Goal: Obtain resource: Obtain resource

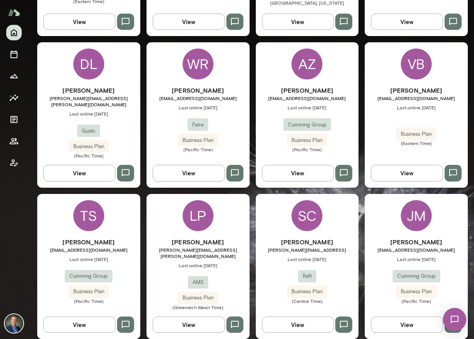
scroll to position [349, 0]
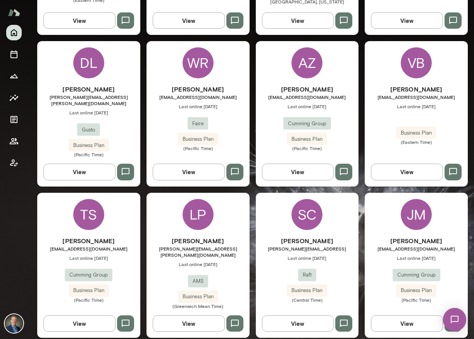
click at [169, 219] on div "LP [PERSON_NAME] [PERSON_NAME][EMAIL_ADDRESS][PERSON_NAME][DOMAIN_NAME] Last on…" at bounding box center [197, 265] width 103 height 145
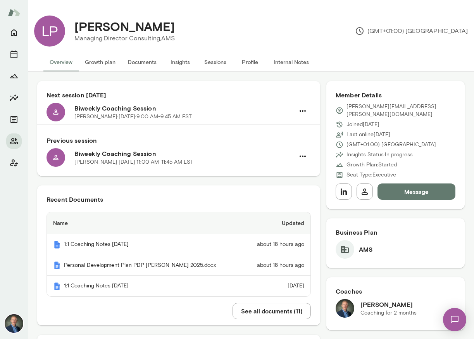
click at [176, 64] on button "Insights" at bounding box center [180, 62] width 35 height 19
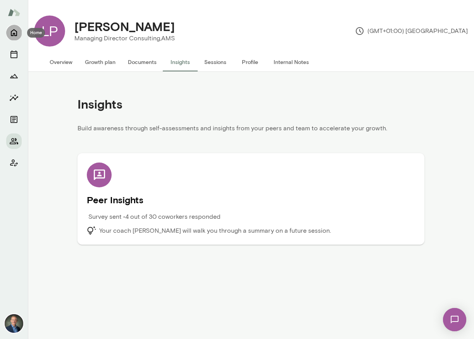
click at [14, 32] on icon "Home" at bounding box center [13, 32] width 9 height 9
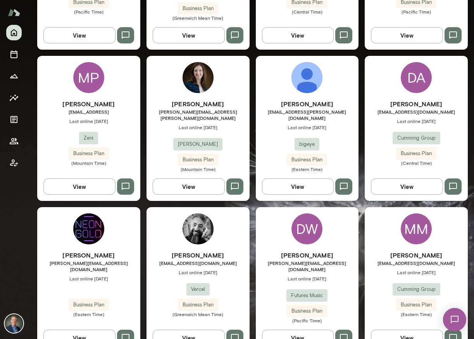
scroll to position [644, 0]
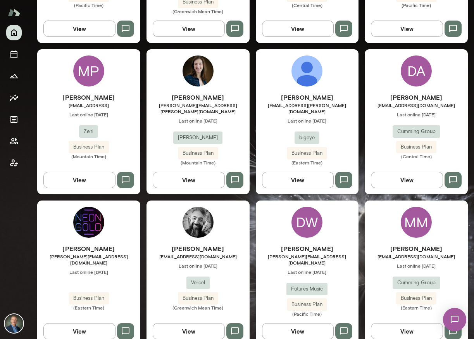
click at [116, 263] on div "[PERSON_NAME] [PERSON_NAME][EMAIL_ADDRESS][DOMAIN_NAME] Last online [DATE] Busi…" at bounding box center [88, 277] width 103 height 67
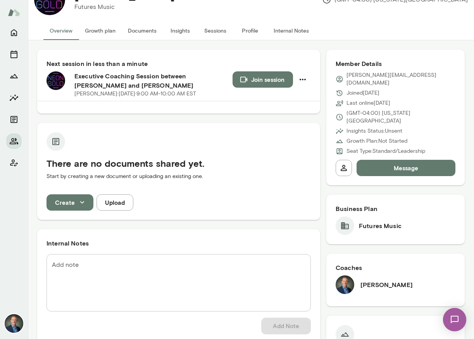
scroll to position [46, 0]
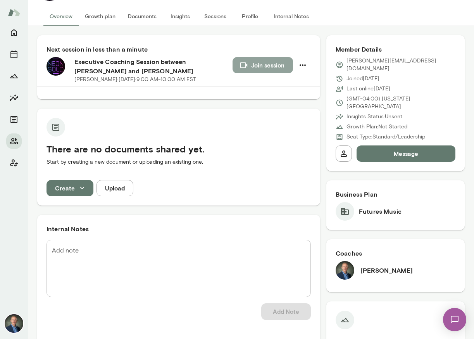
click at [268, 60] on button "Join session" at bounding box center [262, 65] width 60 height 16
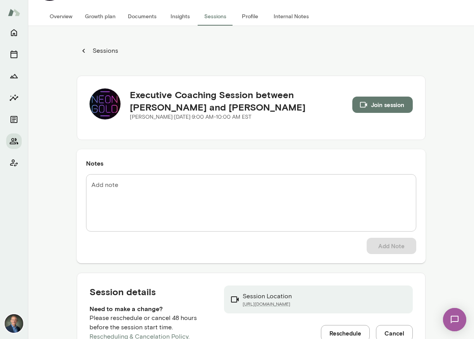
click at [300, 15] on button "Internal Notes" at bounding box center [291, 16] width 48 height 19
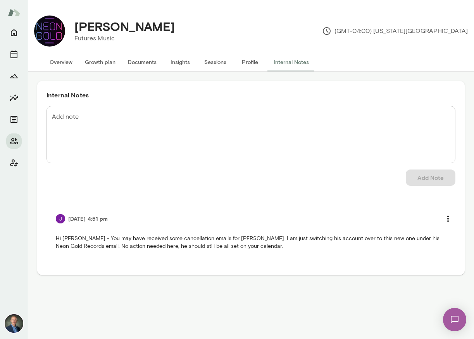
click at [61, 63] on button "Overview" at bounding box center [60, 62] width 35 height 19
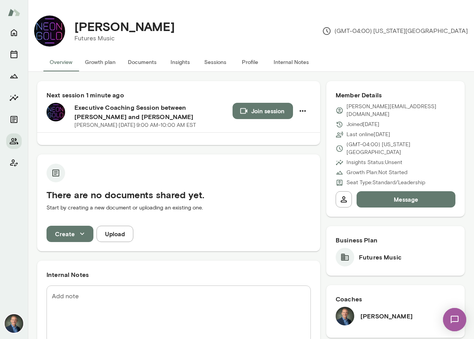
click at [142, 63] on button "Documents" at bounding box center [142, 62] width 41 height 19
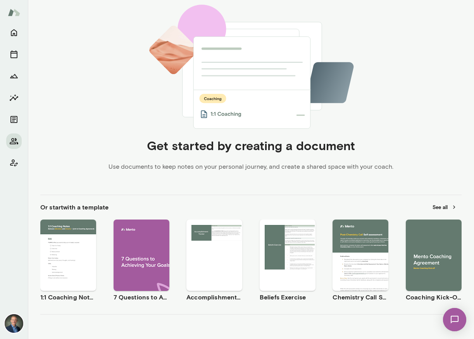
scroll to position [157, 0]
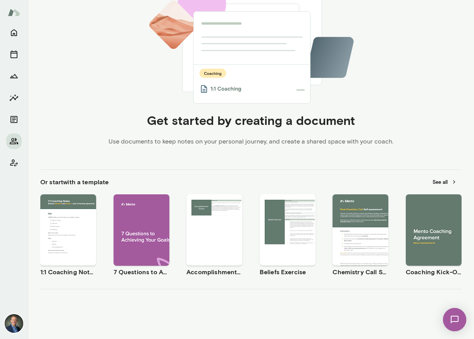
click at [440, 222] on span "Use template" at bounding box center [438, 223] width 28 height 6
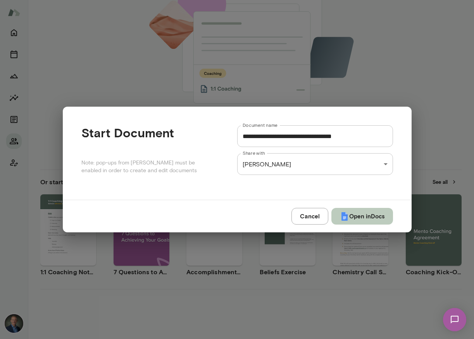
click at [356, 219] on button "Open in Docs" at bounding box center [362, 216] width 62 height 16
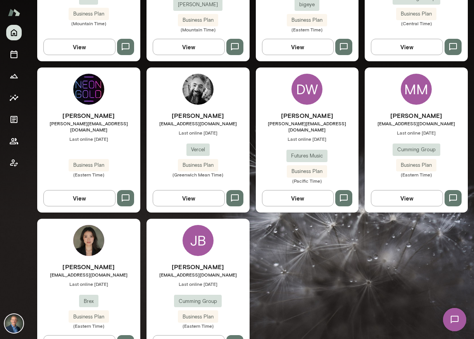
scroll to position [777, 0]
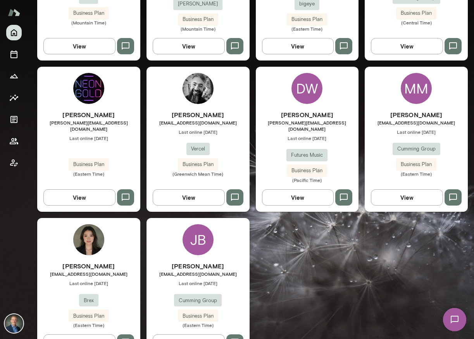
click at [122, 120] on div "[PERSON_NAME] [PERSON_NAME][EMAIL_ADDRESS][DOMAIN_NAME] Last online [DATE] Busi…" at bounding box center [88, 143] width 103 height 67
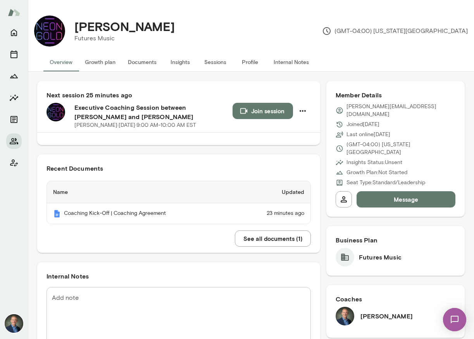
click at [302, 59] on button "Internal Notes" at bounding box center [291, 62] width 48 height 19
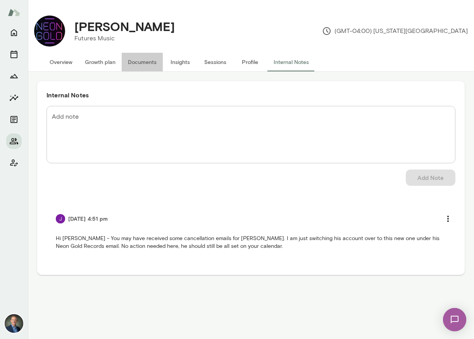
click at [141, 62] on button "Documents" at bounding box center [142, 62] width 41 height 19
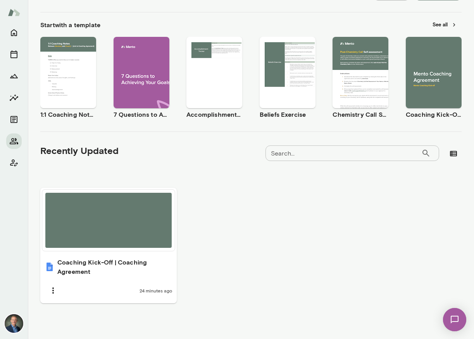
scroll to position [113, 0]
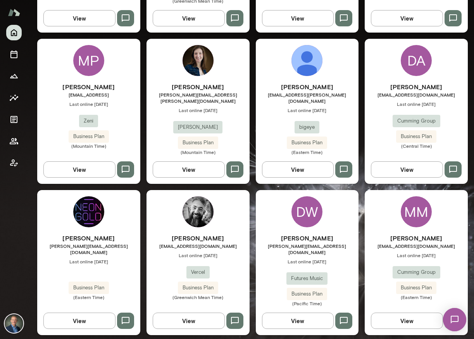
scroll to position [656, 0]
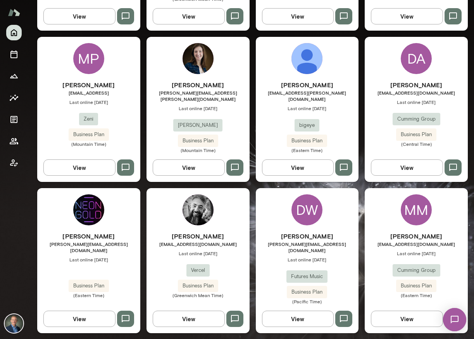
click at [122, 242] on div "Derek Davies derek@neongoldrecords.com Last online August 12 Business Plan (Eas…" at bounding box center [88, 264] width 103 height 67
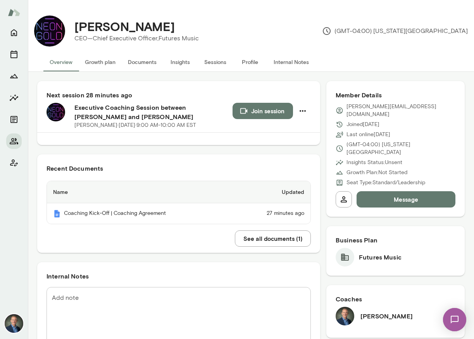
click at [146, 61] on button "Documents" at bounding box center [142, 62] width 41 height 19
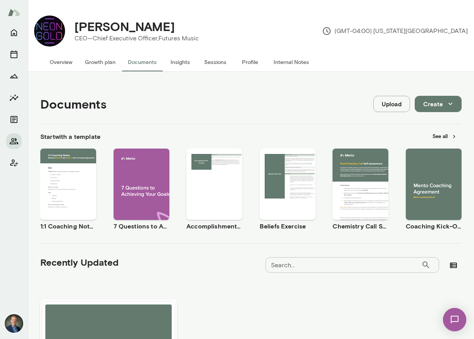
click at [439, 105] on button "Create" at bounding box center [438, 104] width 47 height 16
click at [439, 105] on div at bounding box center [237, 169] width 474 height 339
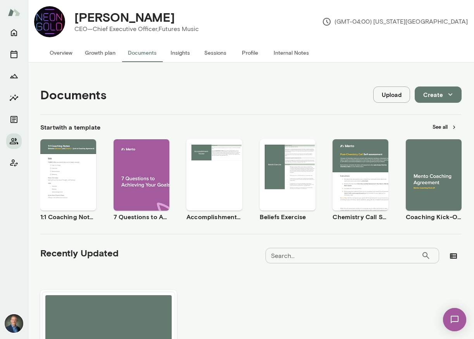
click at [295, 104] on div "Documents Upload Create" at bounding box center [250, 95] width 421 height 40
click at [437, 128] on button "See all" at bounding box center [445, 126] width 34 height 12
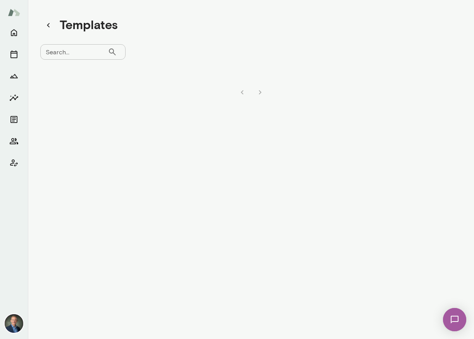
scroll to position [6, 0]
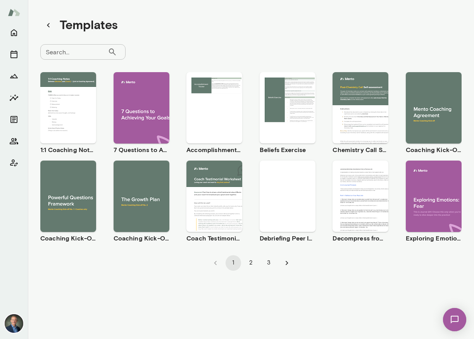
click at [251, 262] on button "2" at bounding box center [250, 262] width 15 height 15
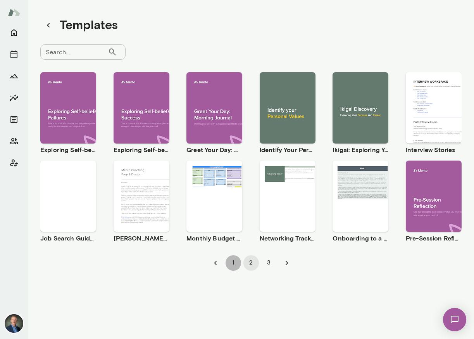
click at [234, 263] on button "1" at bounding box center [232, 262] width 15 height 15
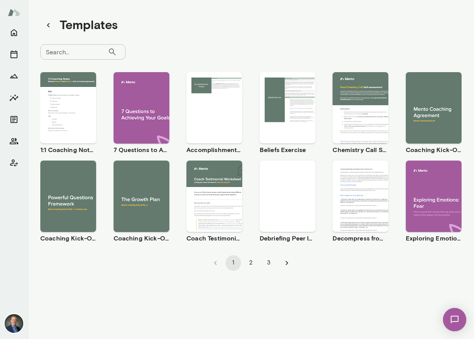
click at [77, 218] on div "Use template Preview" at bounding box center [68, 195] width 56 height 71
